Goal: Information Seeking & Learning: Learn about a topic

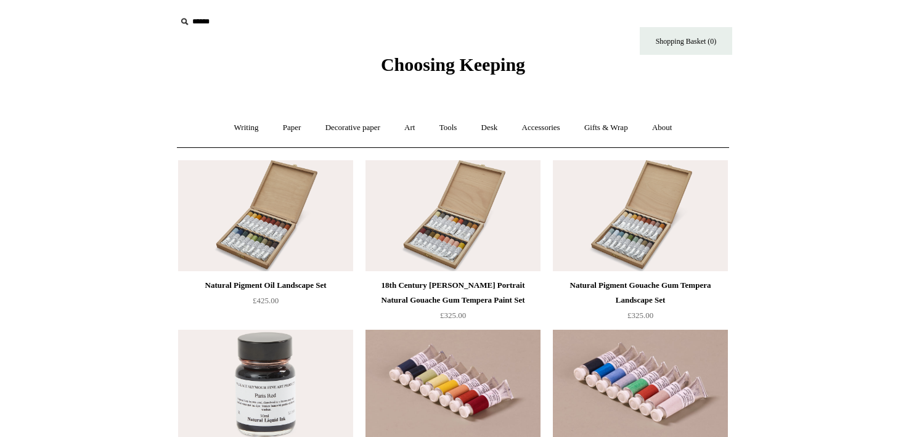
click at [624, 212] on img at bounding box center [640, 215] width 175 height 111
click at [266, 231] on img at bounding box center [265, 215] width 175 height 111
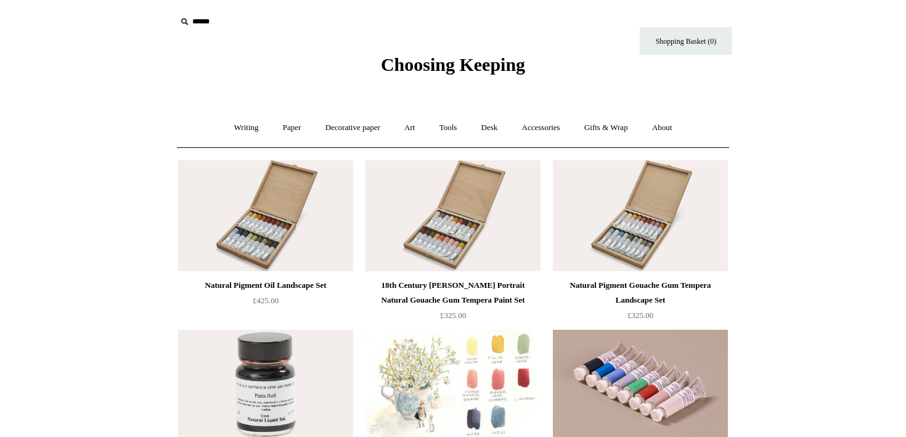
click at [414, 370] on img at bounding box center [453, 385] width 175 height 111
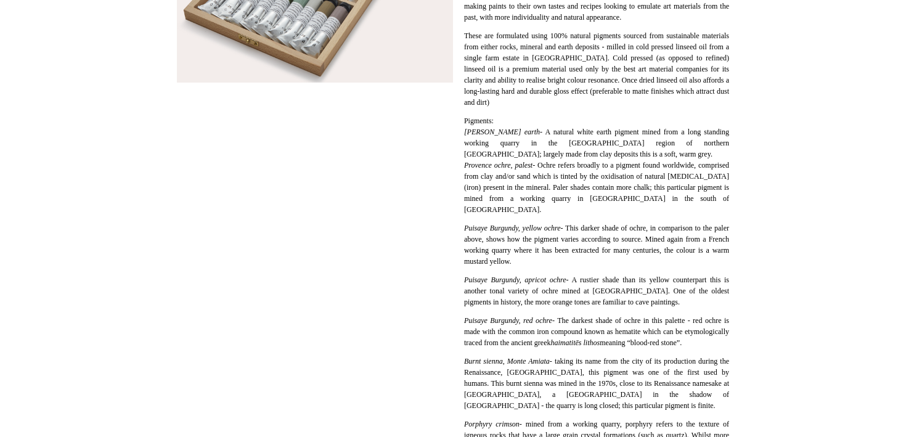
scroll to position [484, 0]
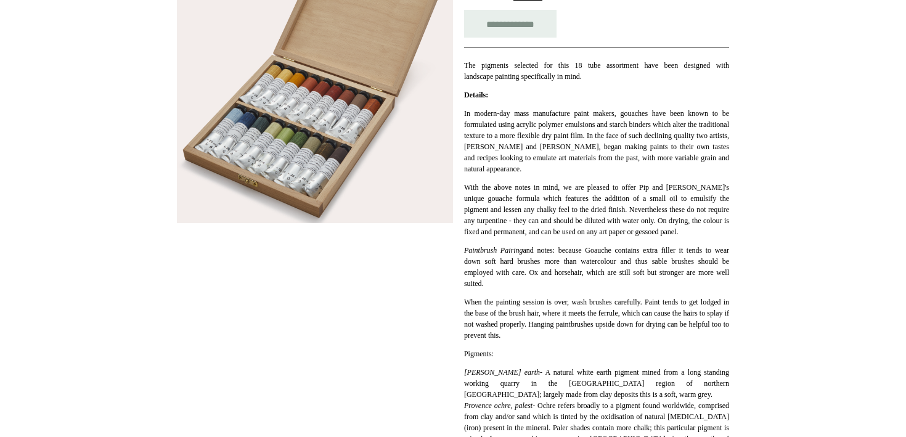
scroll to position [266, 0]
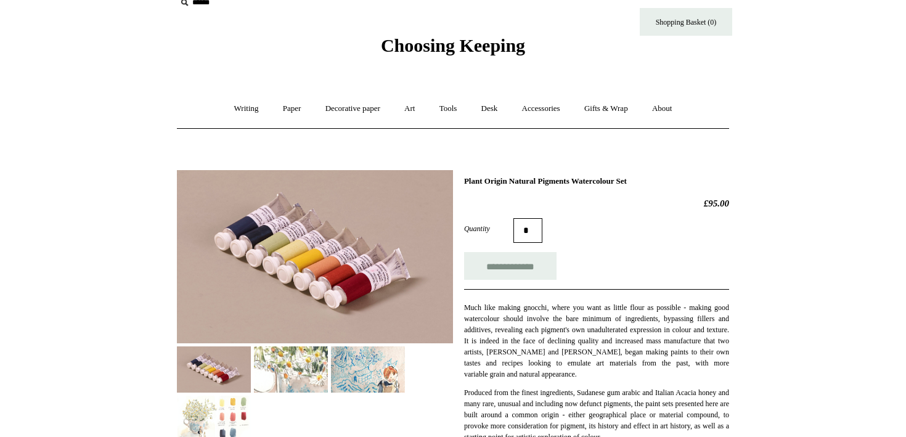
scroll to position [20, 0]
